Goal: Task Accomplishment & Management: Manage account settings

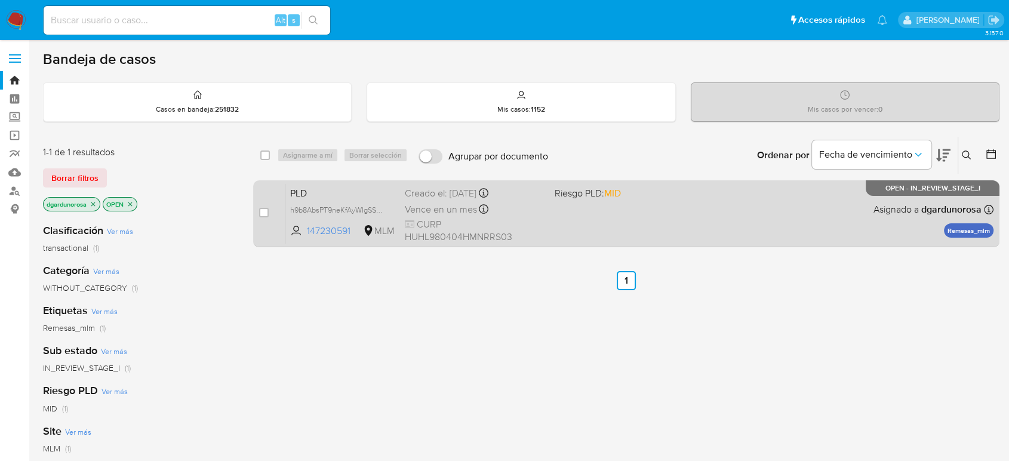
click at [679, 226] on div "PLD h9b8AbsPT9neKfAyWIgSSa3J 147230591 MLM Riesgo PLD: MID Creado el: [DATE] Cr…" at bounding box center [639, 213] width 708 height 60
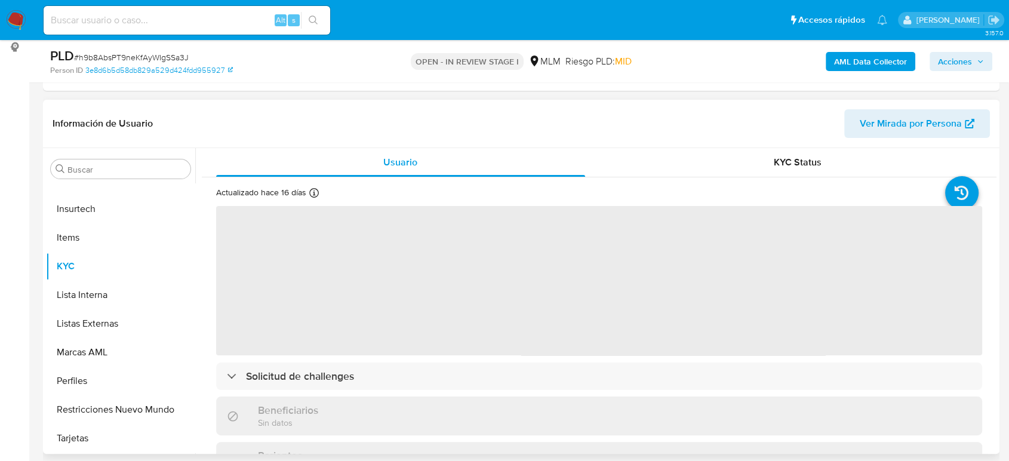
scroll to position [199, 0]
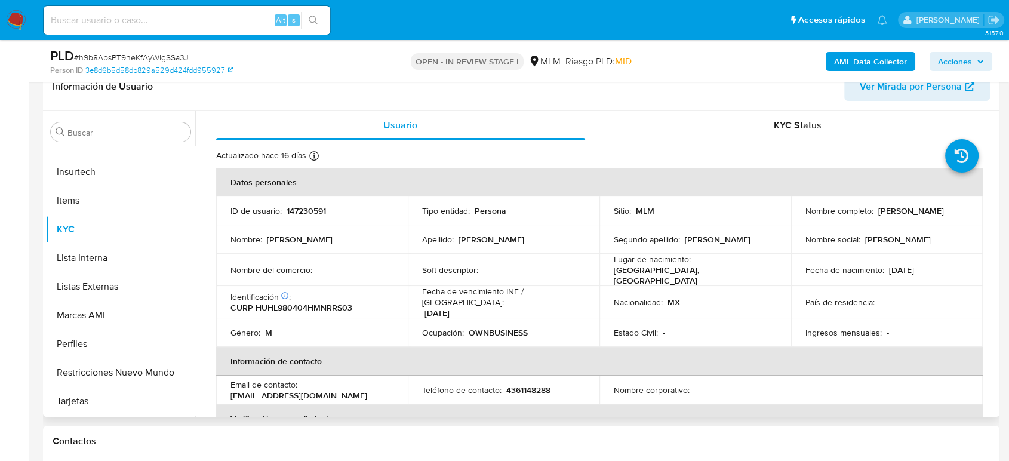
select select "10"
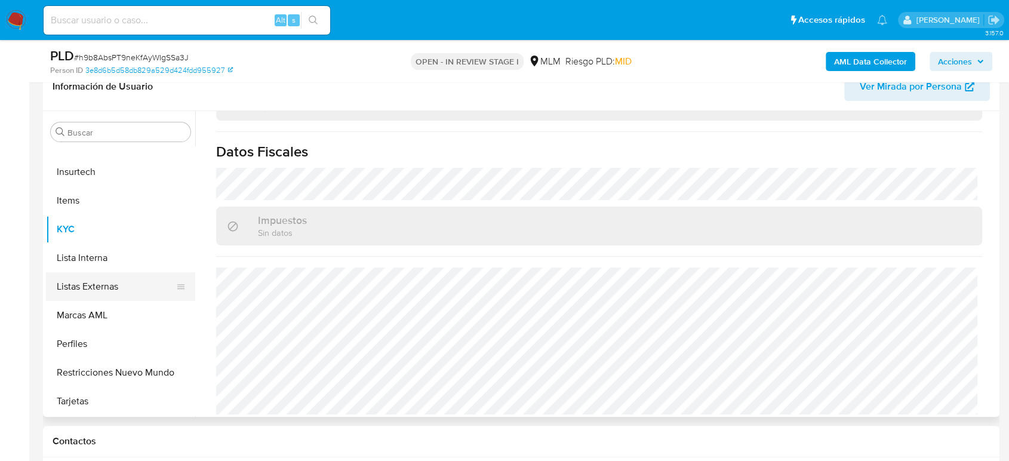
scroll to position [306, 0]
drag, startPoint x: 97, startPoint y: 195, endPoint x: 1014, endPoint y: 428, distance: 946.8
click at [97, 195] on button "General" at bounding box center [120, 198] width 149 height 29
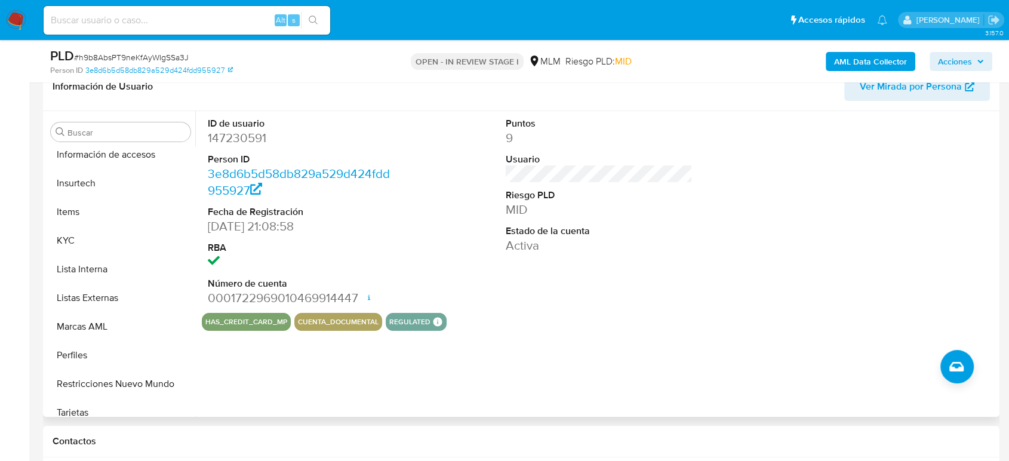
scroll to position [504, 0]
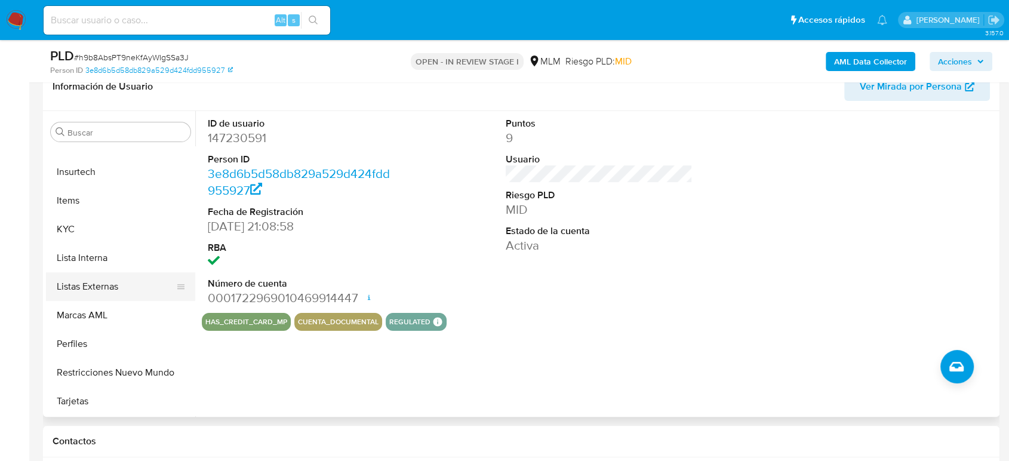
click at [112, 290] on button "Listas Externas" at bounding box center [116, 286] width 140 height 29
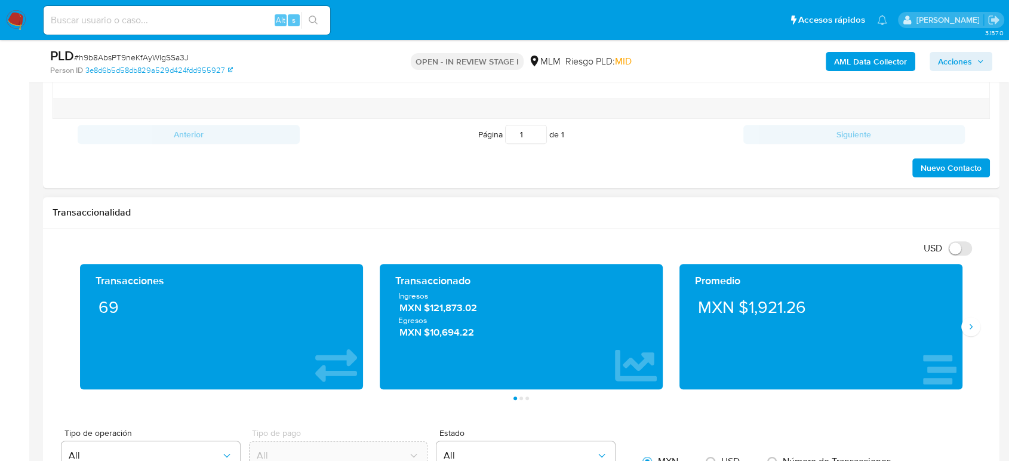
scroll to position [730, 0]
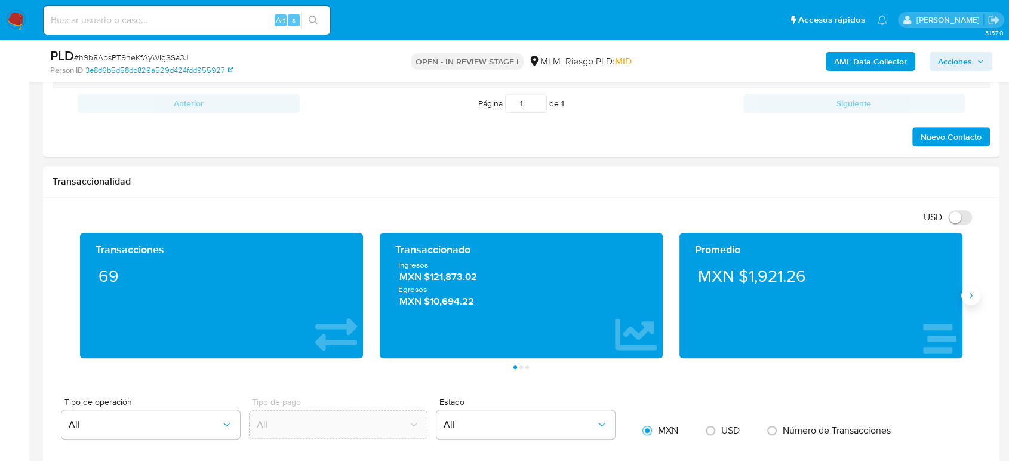
click at [967, 295] on icon "Siguiente" at bounding box center [971, 296] width 10 height 10
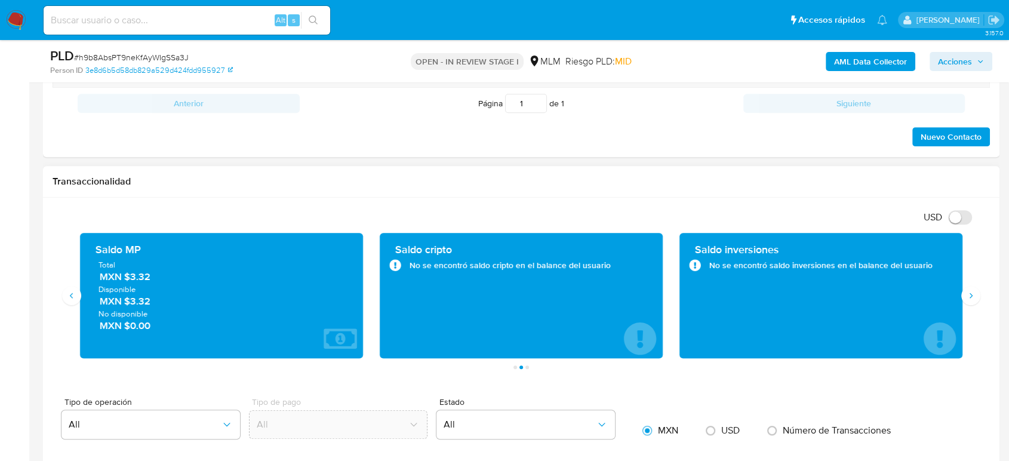
drag, startPoint x: 156, startPoint y: 276, endPoint x: 125, endPoint y: 279, distance: 31.3
click at [125, 279] on span "MXN $3.32" at bounding box center [222, 277] width 245 height 14
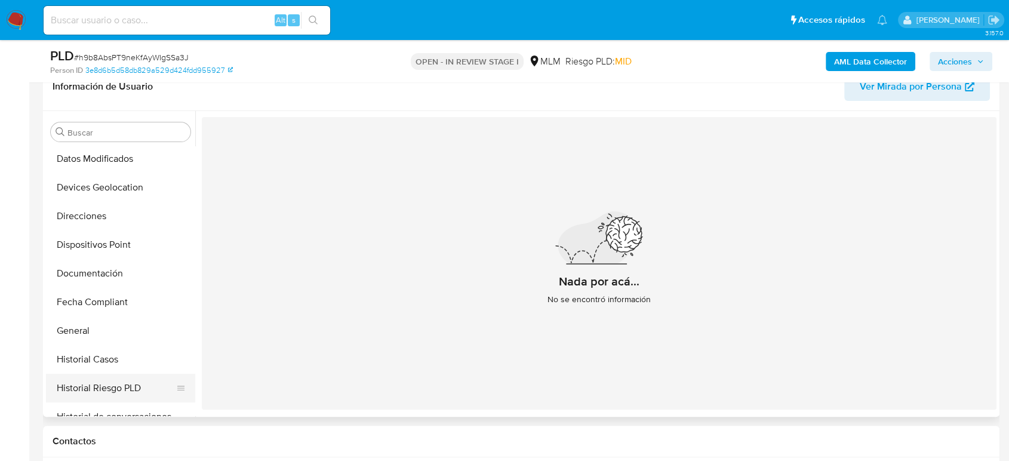
scroll to position [173, 0]
click at [128, 185] on button "Devices Geolocation" at bounding box center [116, 188] width 140 height 29
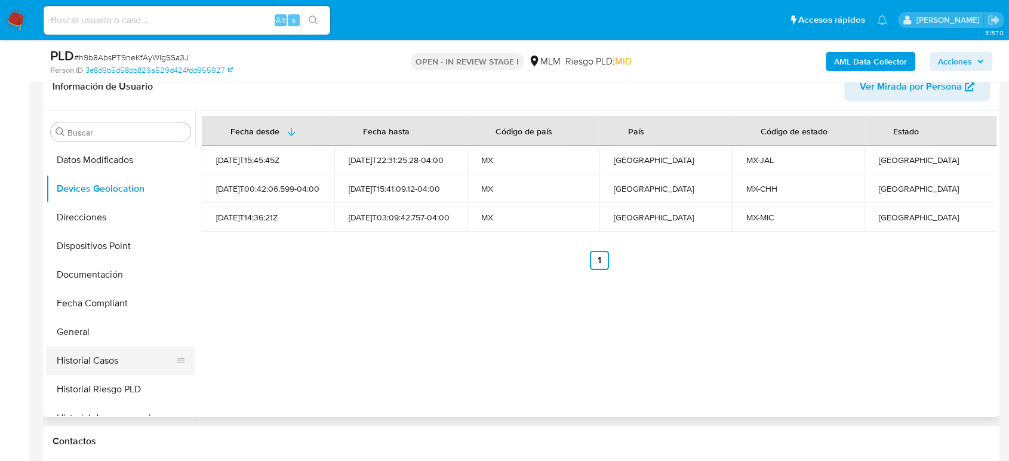
click at [84, 350] on button "Historial Casos" at bounding box center [116, 360] width 140 height 29
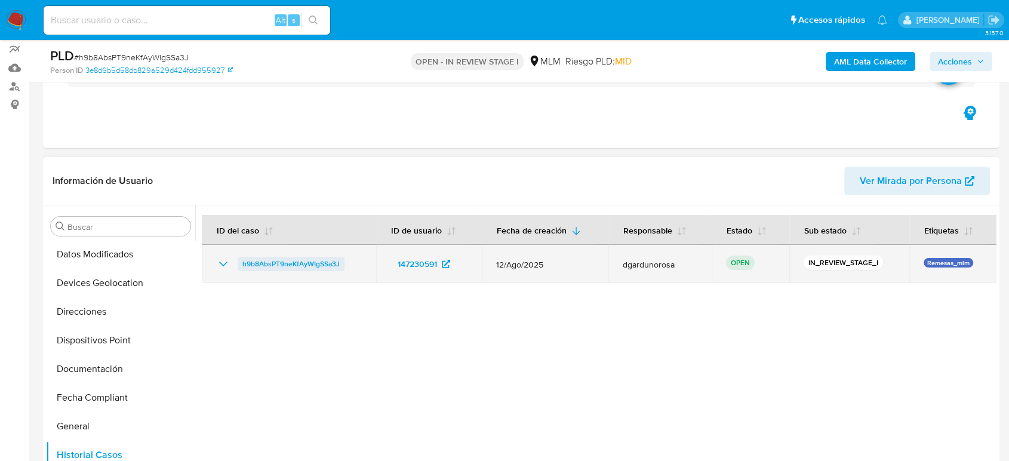
scroll to position [66, 0]
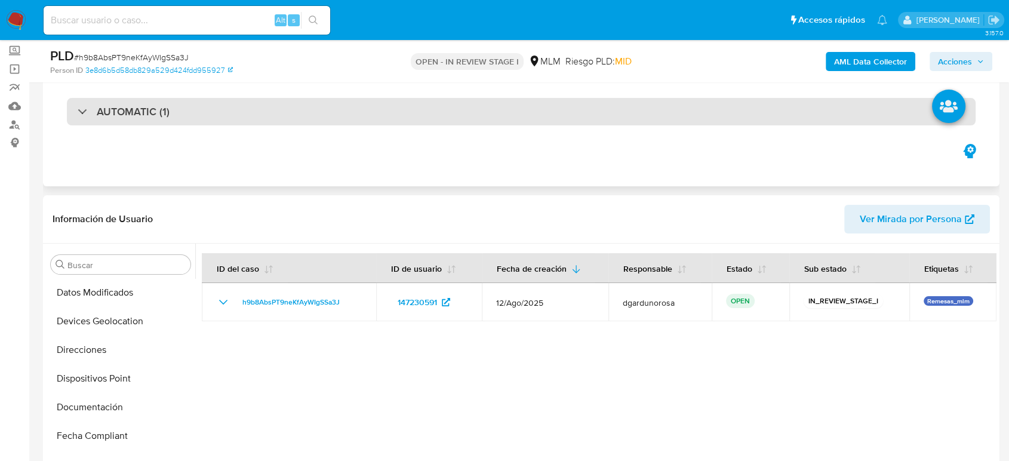
click at [147, 105] on h3 "AUTOMATIC (1)" at bounding box center [133, 111] width 73 height 13
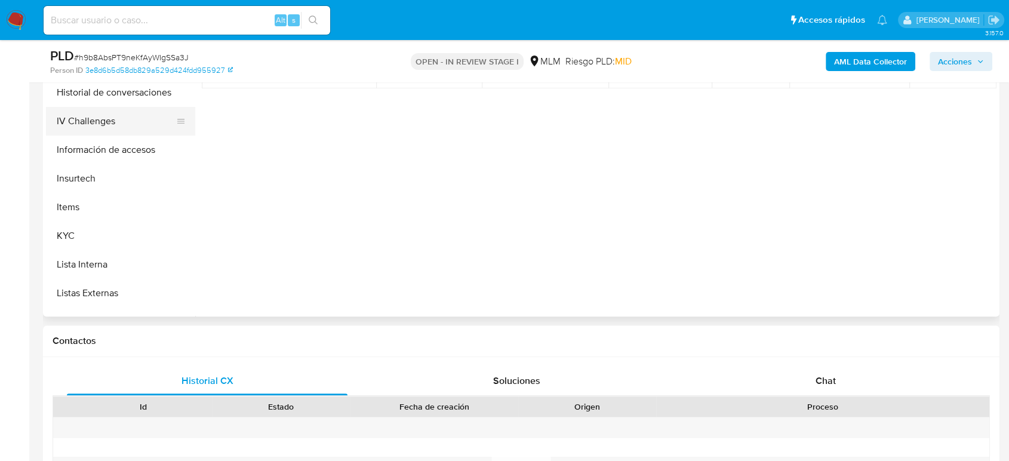
scroll to position [331, 0]
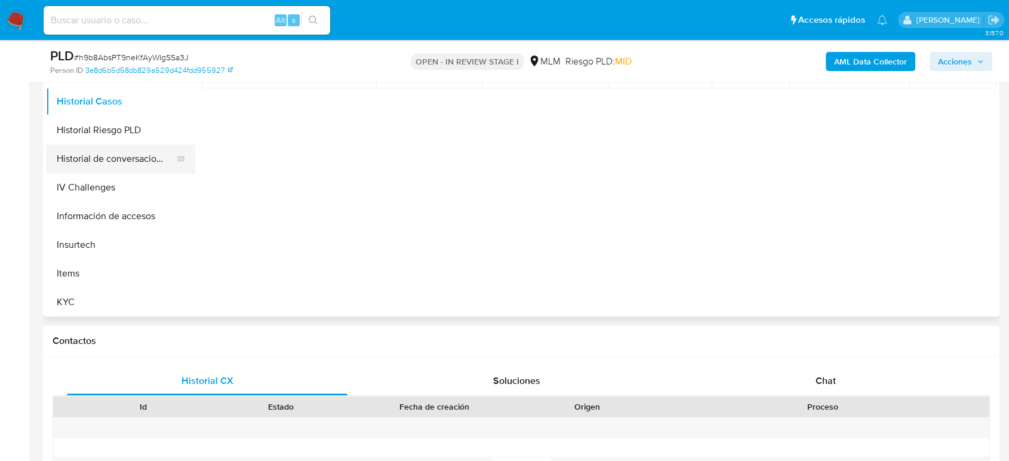
click at [129, 156] on button "Historial de conversaciones" at bounding box center [116, 158] width 140 height 29
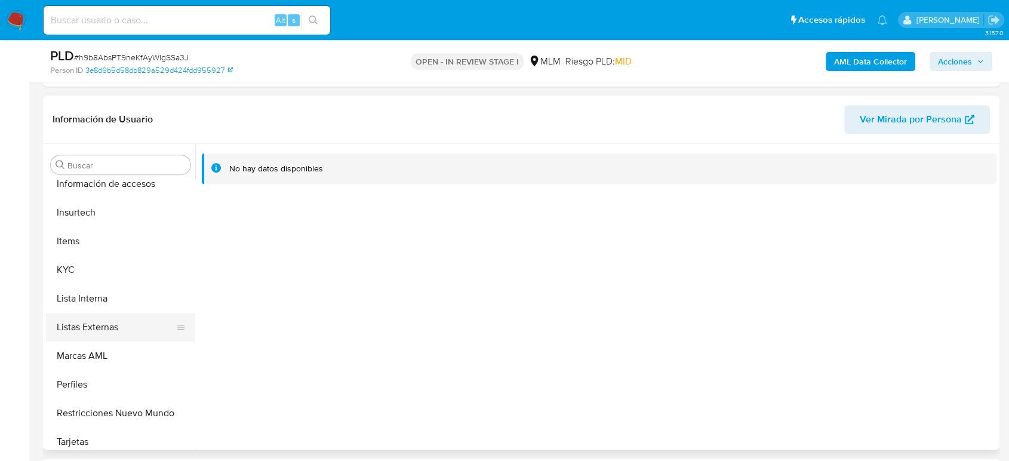
scroll to position [504, 0]
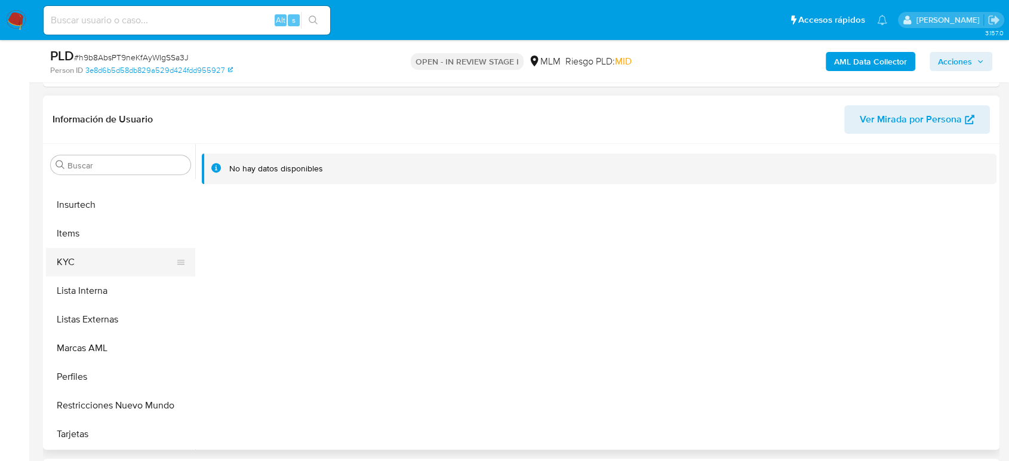
click at [87, 267] on button "KYC" at bounding box center [116, 262] width 140 height 29
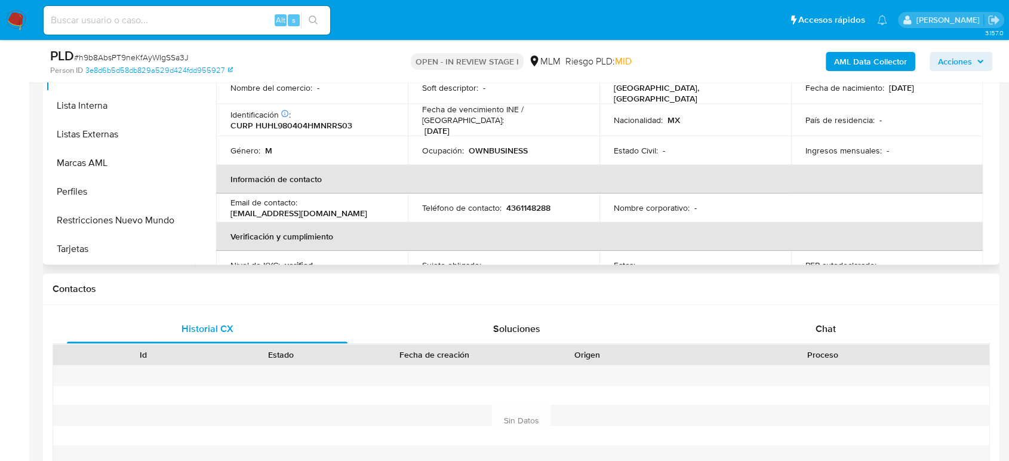
scroll to position [0, 0]
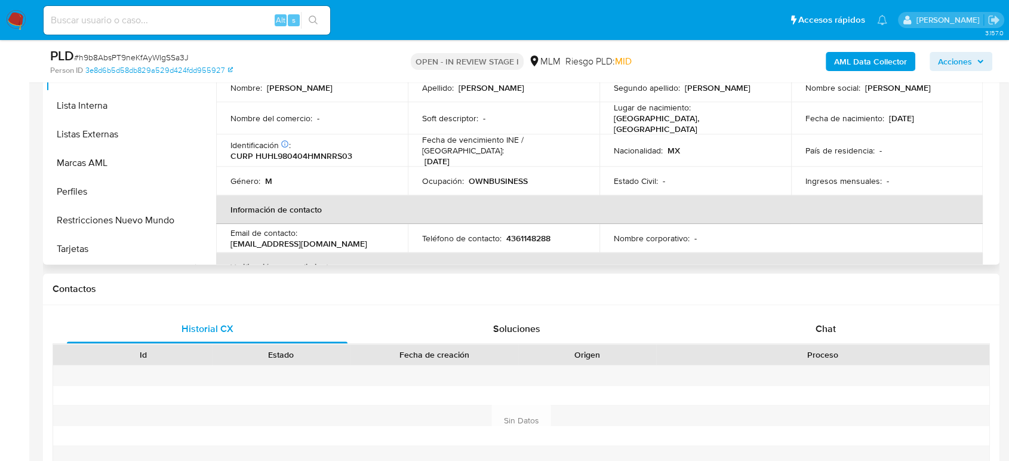
click at [525, 233] on p "4361148288" at bounding box center [528, 238] width 44 height 11
copy p "4361148288"
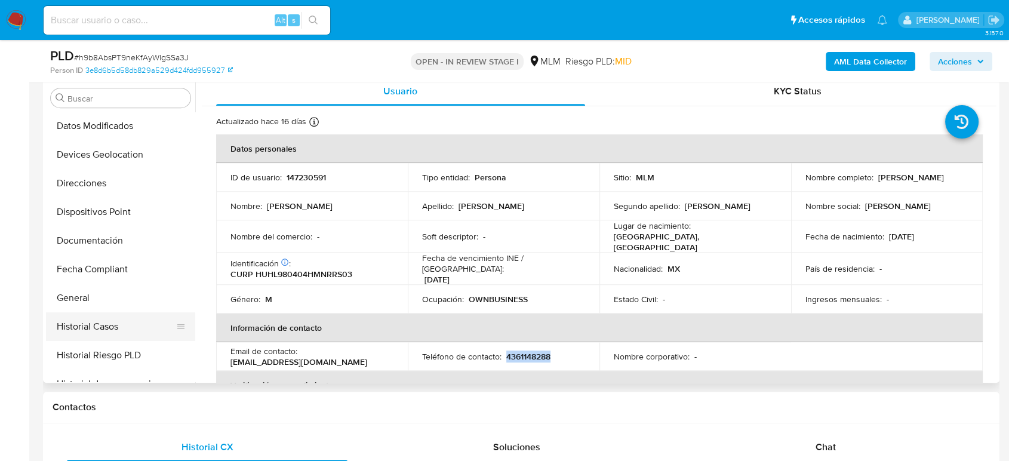
scroll to position [464, 0]
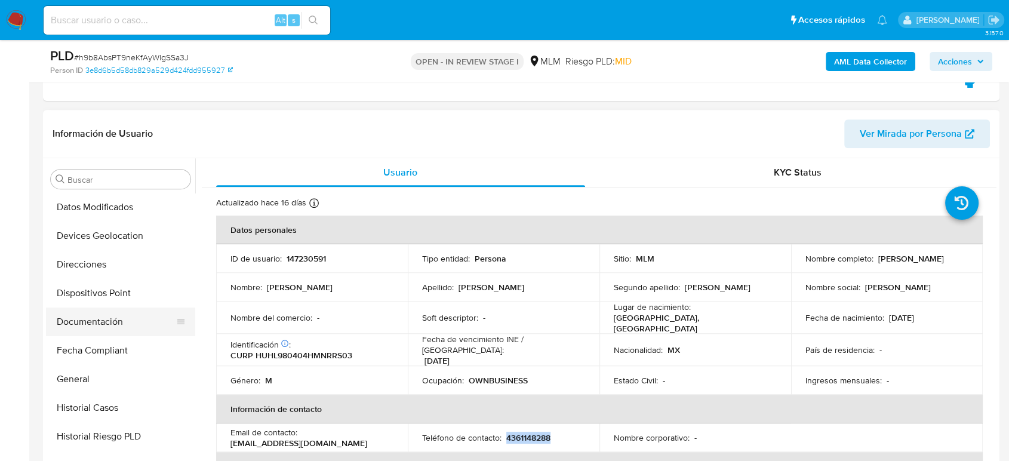
click at [99, 324] on button "Documentación" at bounding box center [116, 321] width 140 height 29
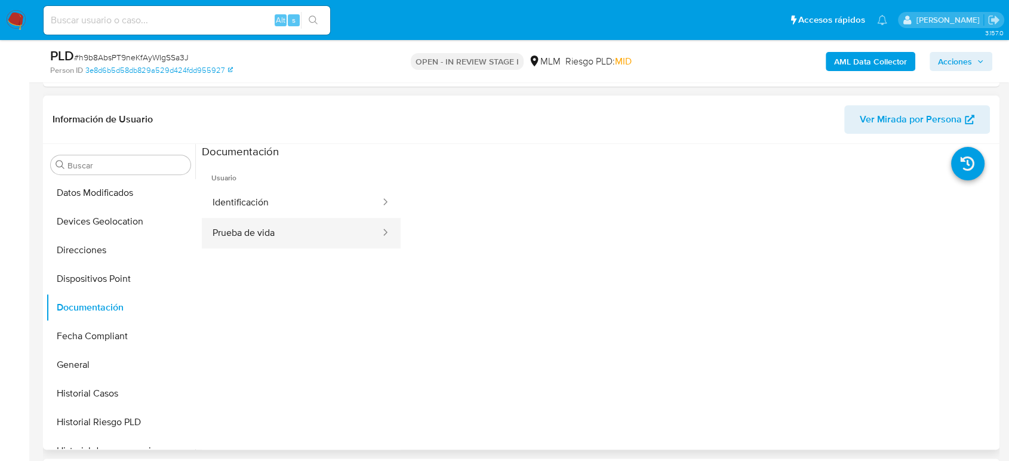
click at [257, 227] on button "Prueba de vida" at bounding box center [292, 233] width 180 height 30
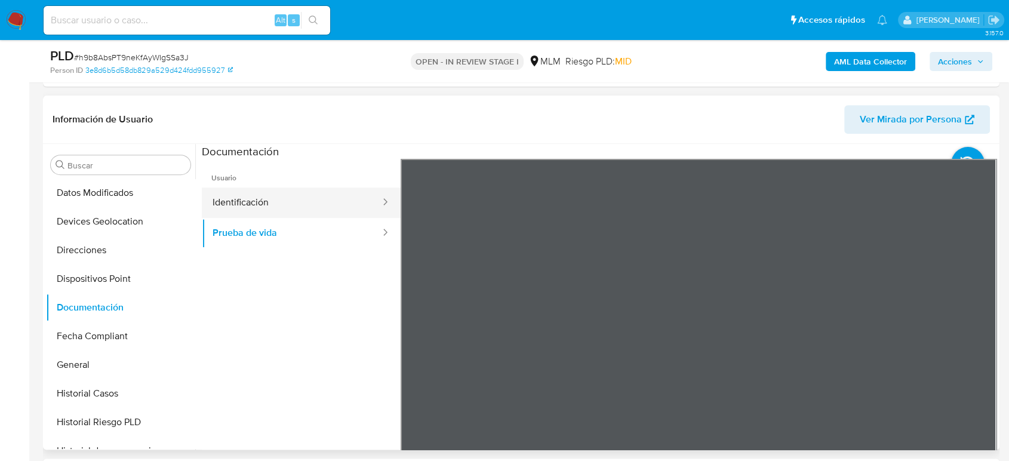
click at [228, 193] on button "Identificación" at bounding box center [292, 202] width 180 height 30
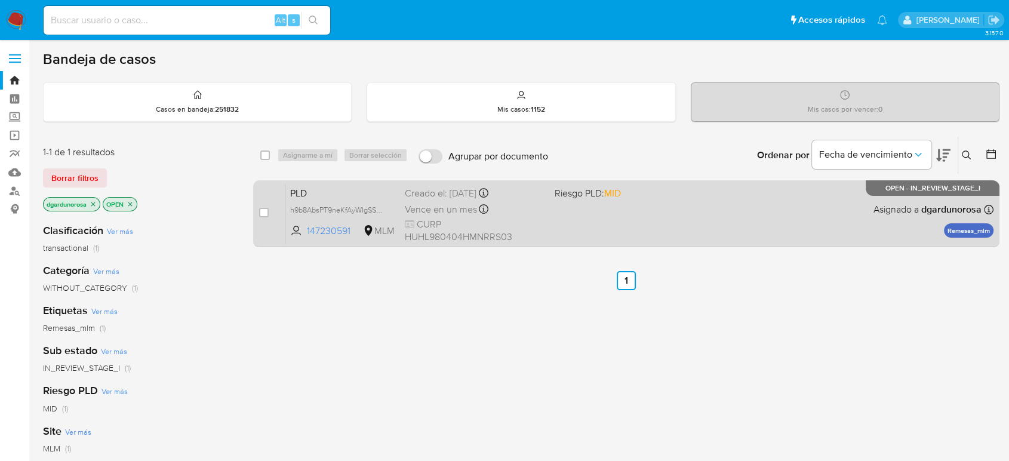
click at [601, 213] on div "PLD h9b8AbsPT9neKfAyWIgSSa3J 147230591 MLM Riesgo PLD: MID Creado el: [DATE] Cr…" at bounding box center [639, 213] width 708 height 60
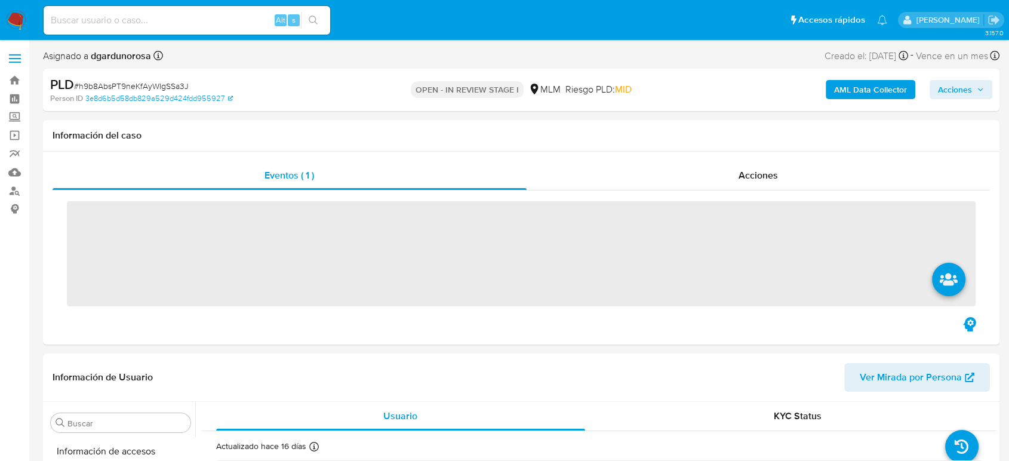
scroll to position [504, 0]
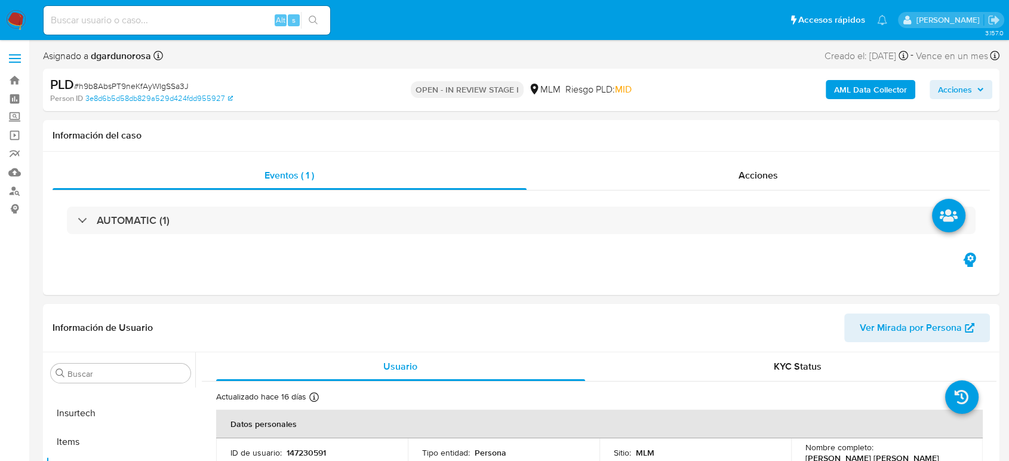
select select "10"
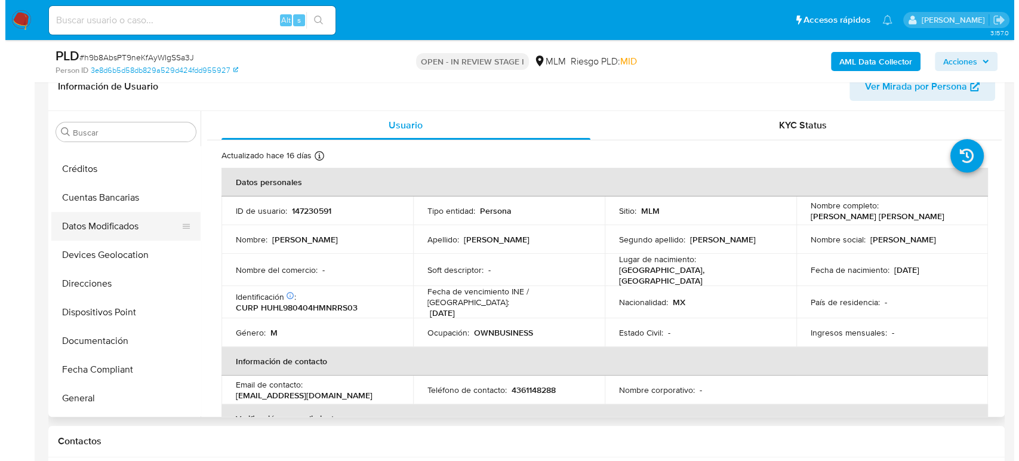
scroll to position [0, 0]
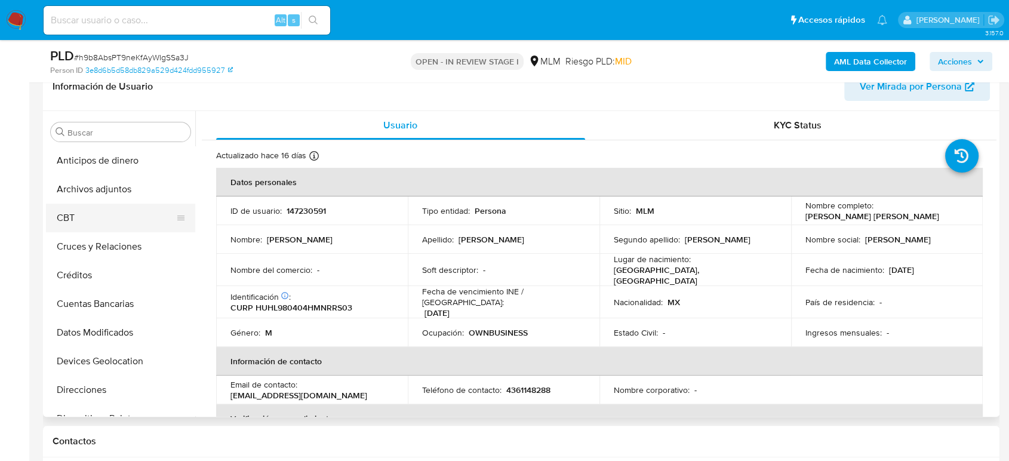
drag, startPoint x: 99, startPoint y: 193, endPoint x: 119, endPoint y: 217, distance: 31.3
click at [100, 193] on button "Archivos adjuntos" at bounding box center [120, 189] width 149 height 29
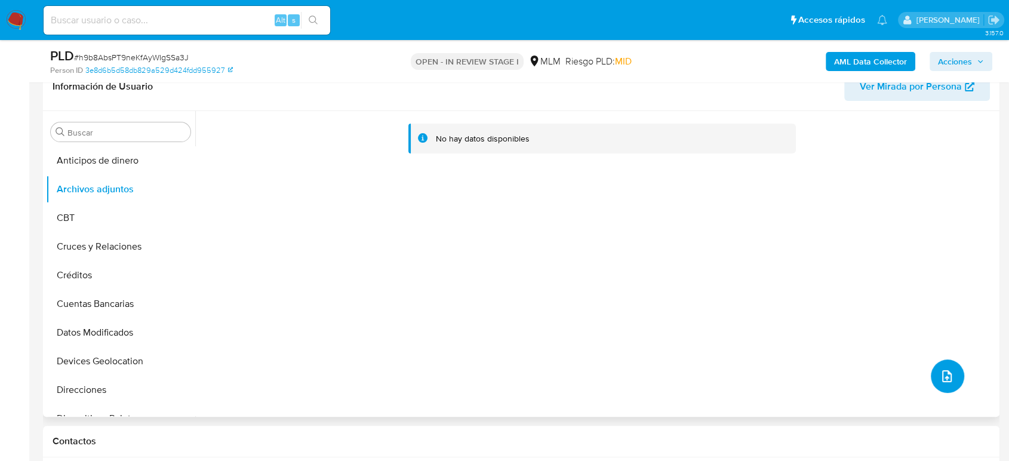
click at [947, 386] on button "upload-file" at bounding box center [947, 375] width 33 height 33
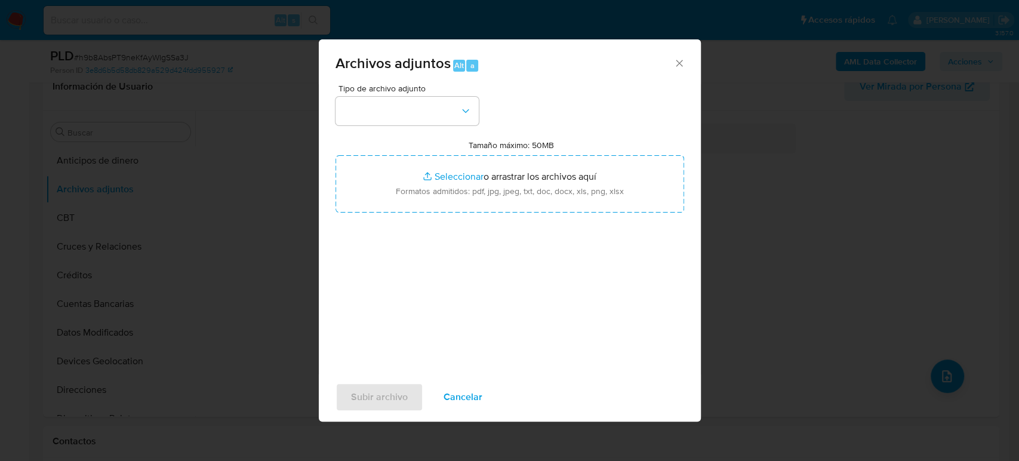
click at [423, 127] on div "Tipo de archivo adjunto Tamaño máximo: 50MB Seleccionar archivos Seleccionar o …" at bounding box center [510, 225] width 349 height 282
click at [414, 119] on button "button" at bounding box center [407, 111] width 143 height 29
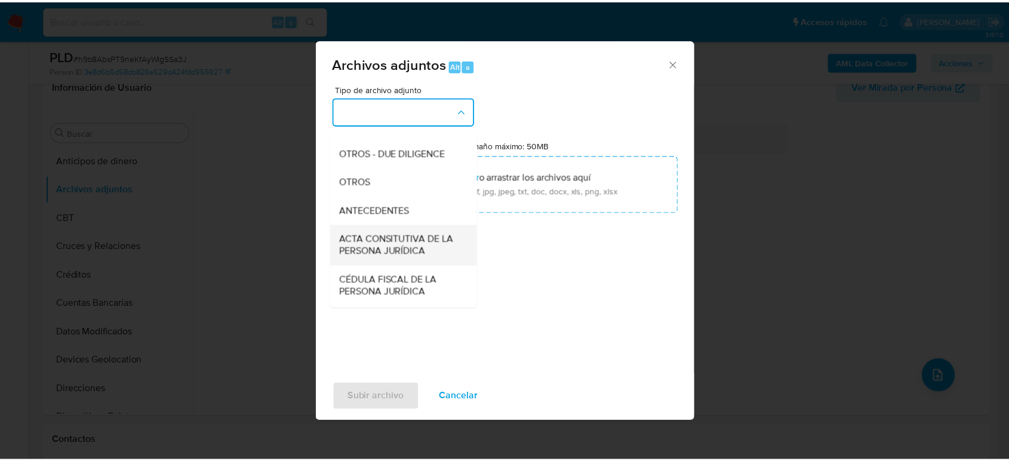
scroll to position [199, 0]
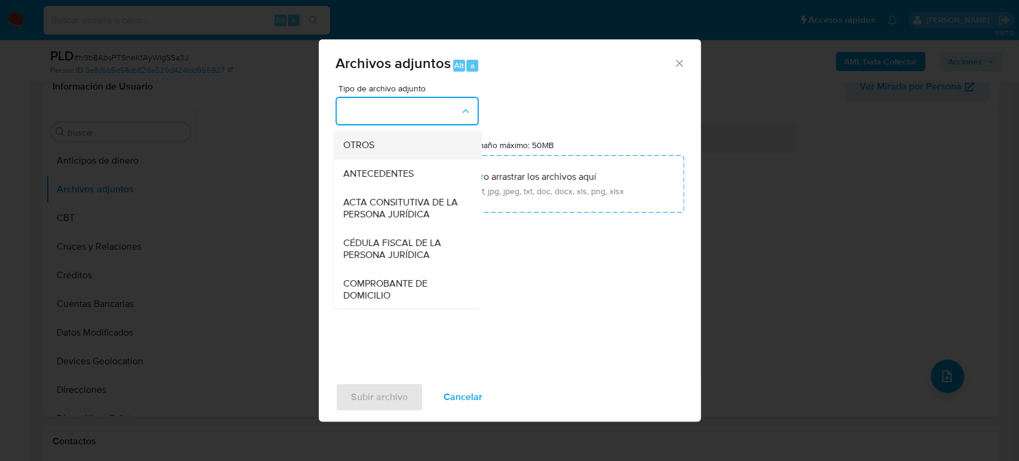
click at [376, 159] on div "OTROS" at bounding box center [404, 145] width 122 height 29
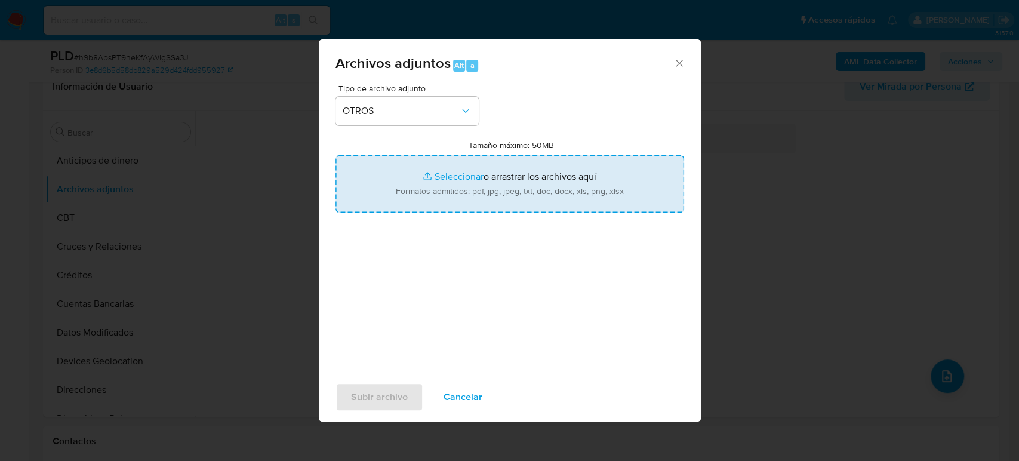
type input "C:\fakepath\147230591_Luis Hurtado_Agosto2025.pdf"
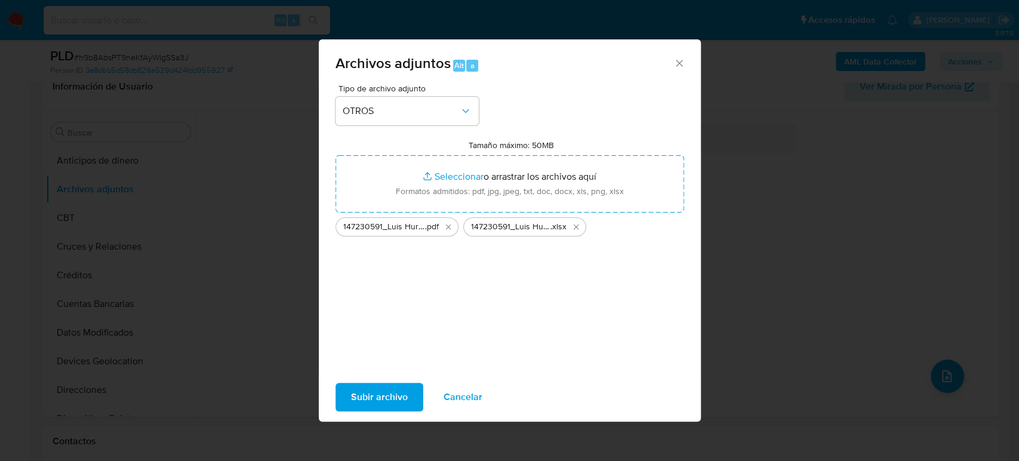
click at [404, 392] on span "Subir archivo" at bounding box center [379, 397] width 57 height 26
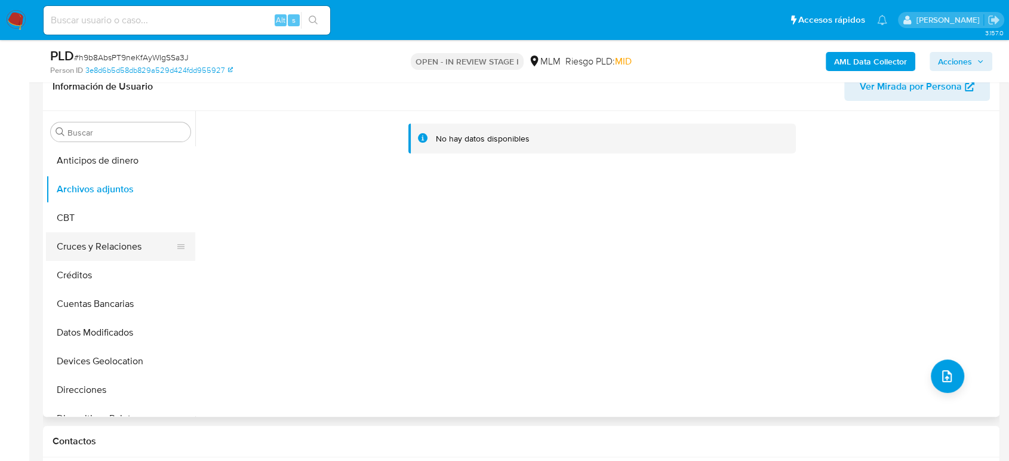
click at [117, 257] on button "Cruces y Relaciones" at bounding box center [116, 246] width 140 height 29
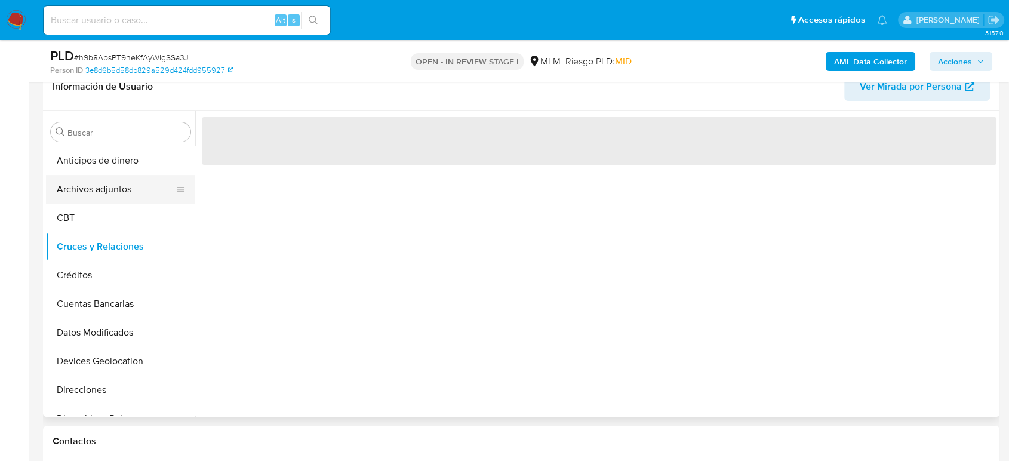
click at [115, 196] on button "Archivos adjuntos" at bounding box center [116, 189] width 140 height 29
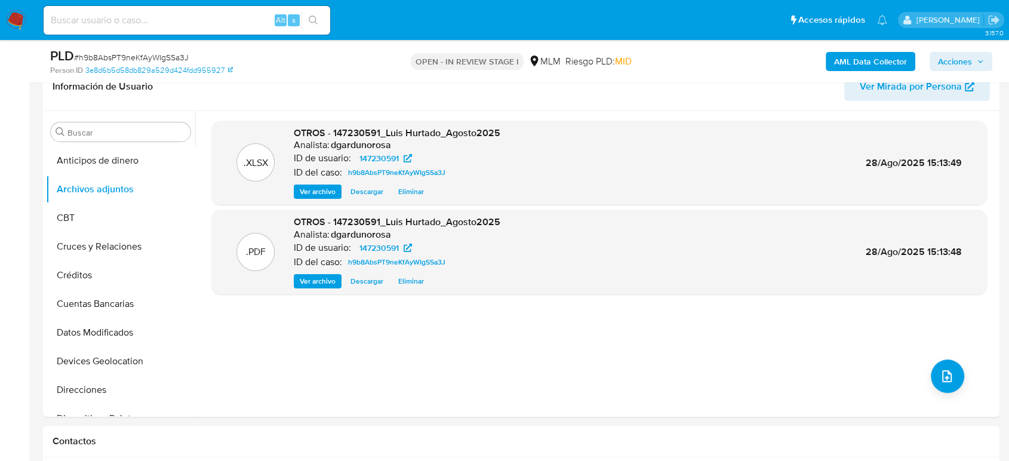
click at [945, 63] on span "Acciones" at bounding box center [955, 61] width 34 height 19
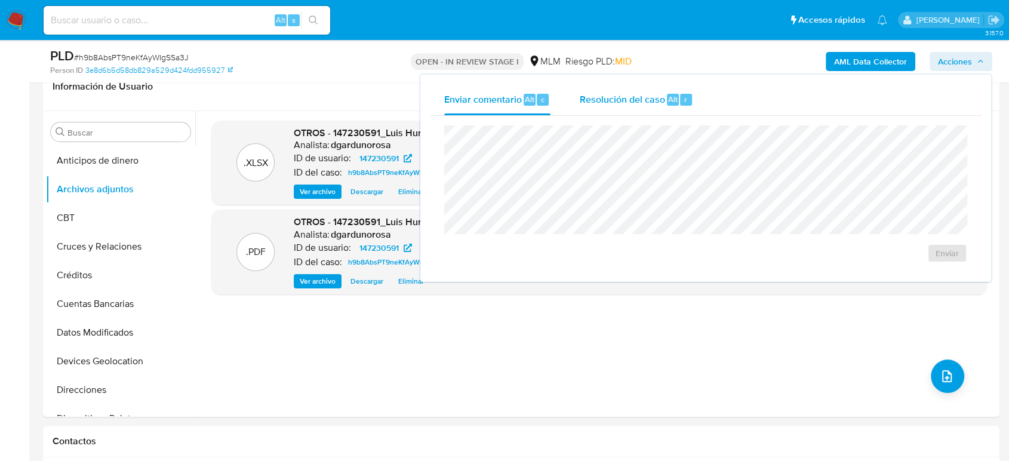
click at [639, 97] on span "Resolución del caso" at bounding box center [621, 99] width 85 height 14
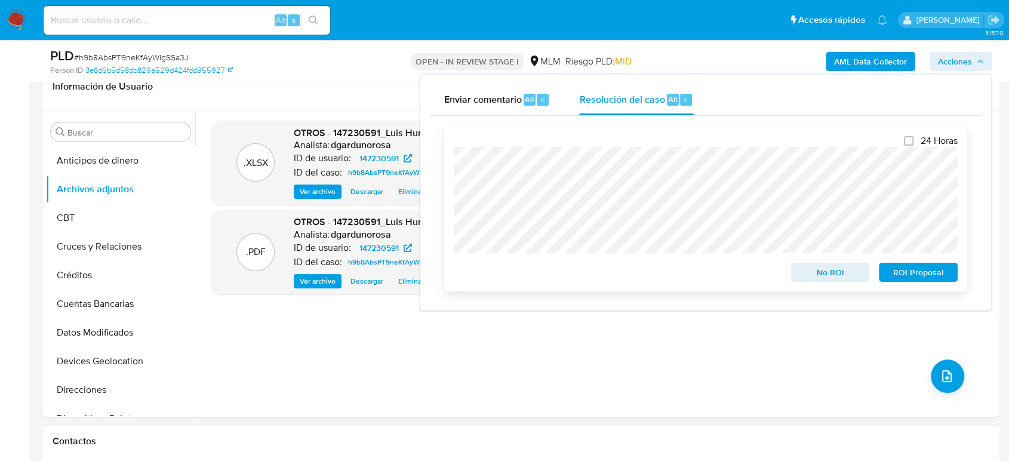
click at [841, 275] on span "No ROI" at bounding box center [830, 272] width 62 height 17
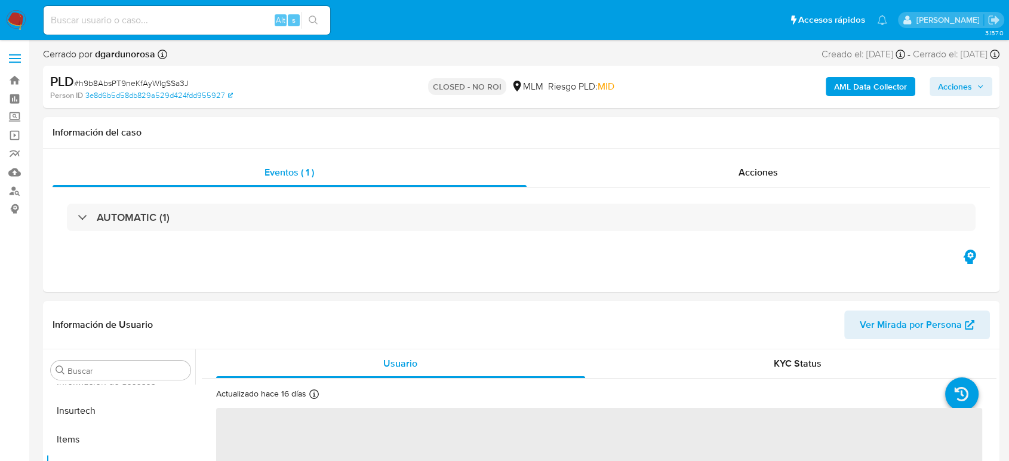
scroll to position [504, 0]
